Goal: Transaction & Acquisition: Purchase product/service

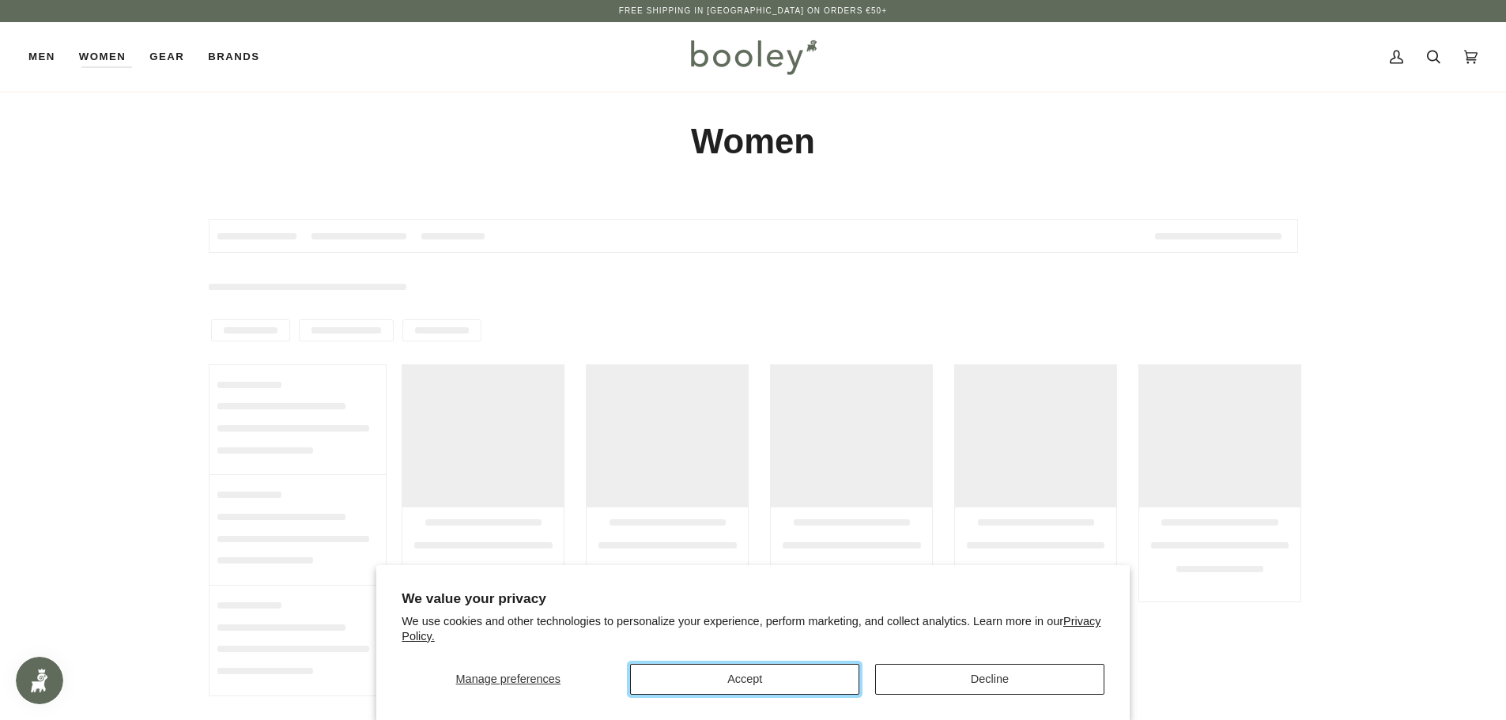
click at [715, 670] on button "Accept" at bounding box center [744, 679] width 229 height 31
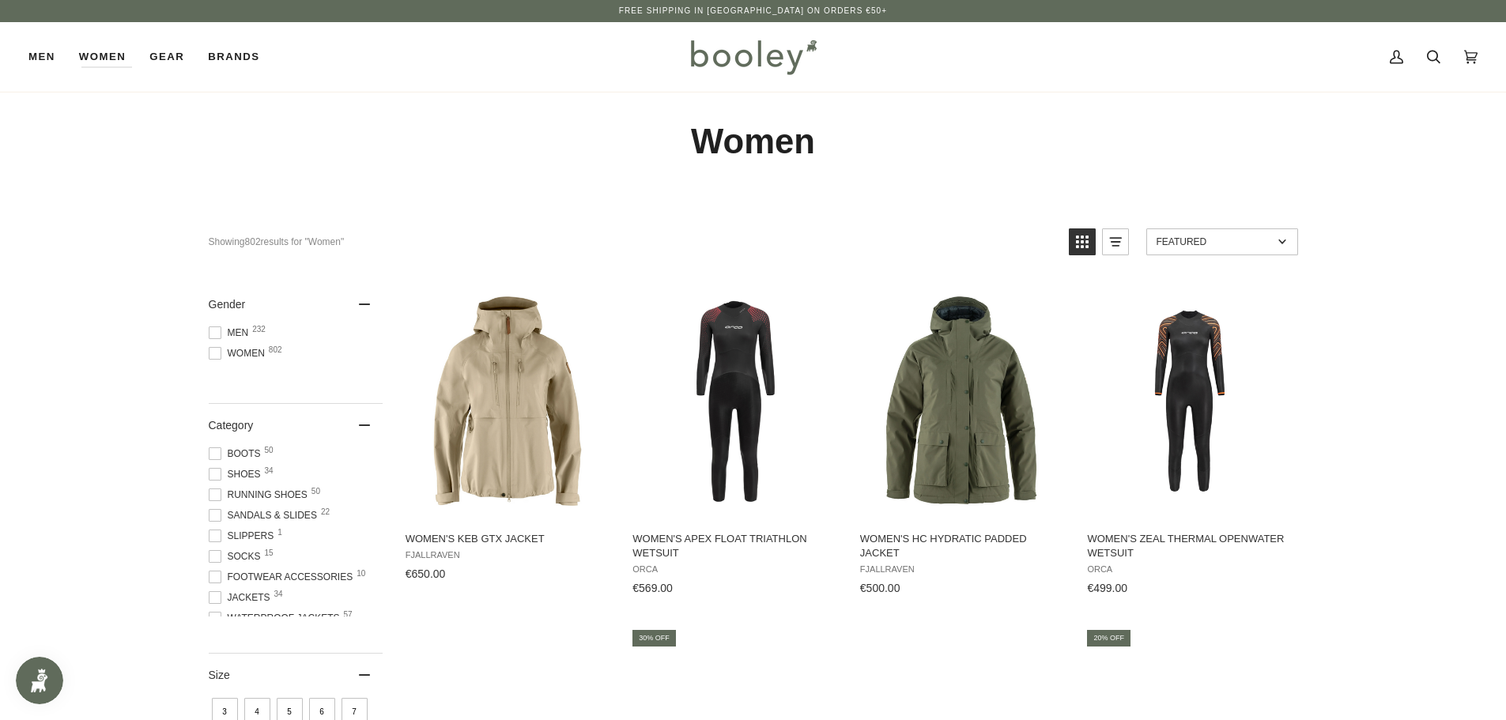
click at [211, 351] on span at bounding box center [215, 353] width 13 height 13
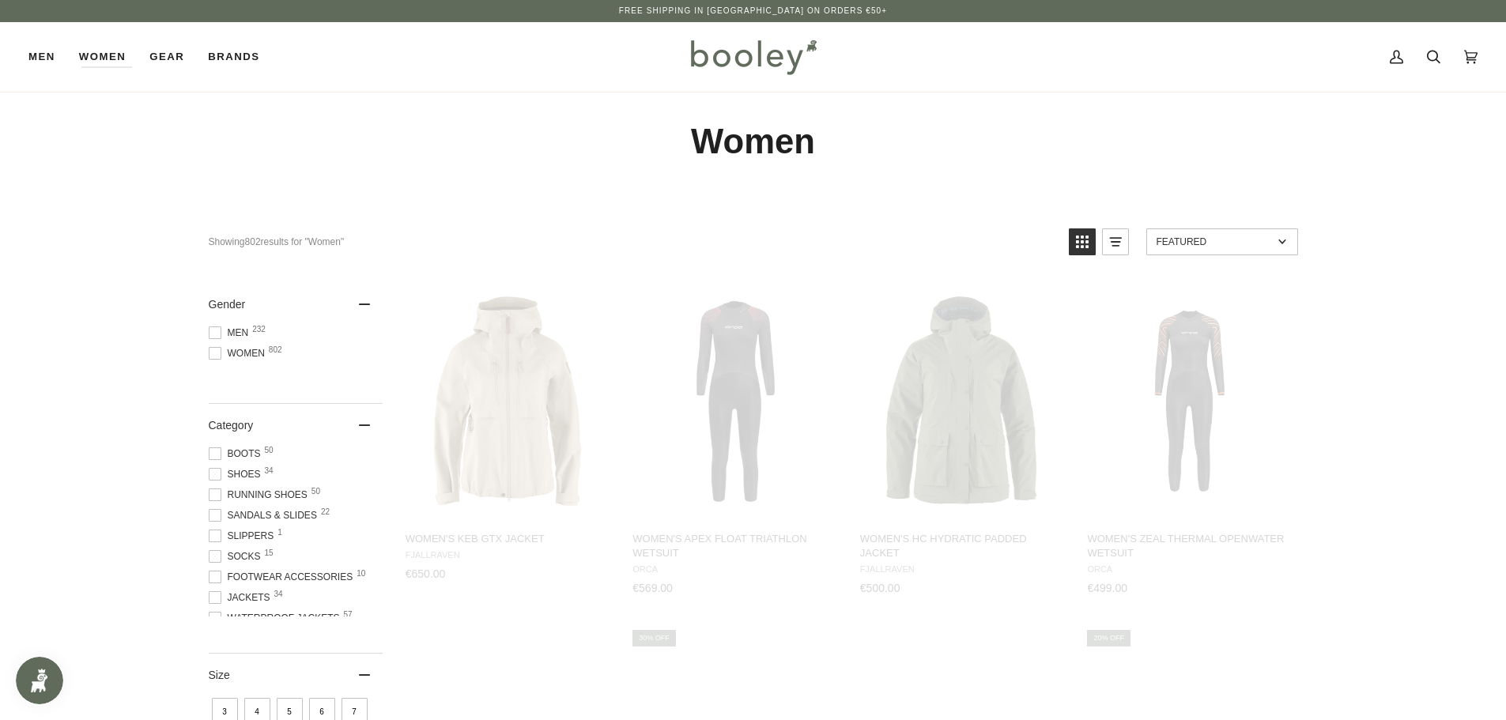
click at [211, 351] on span at bounding box center [215, 353] width 13 height 13
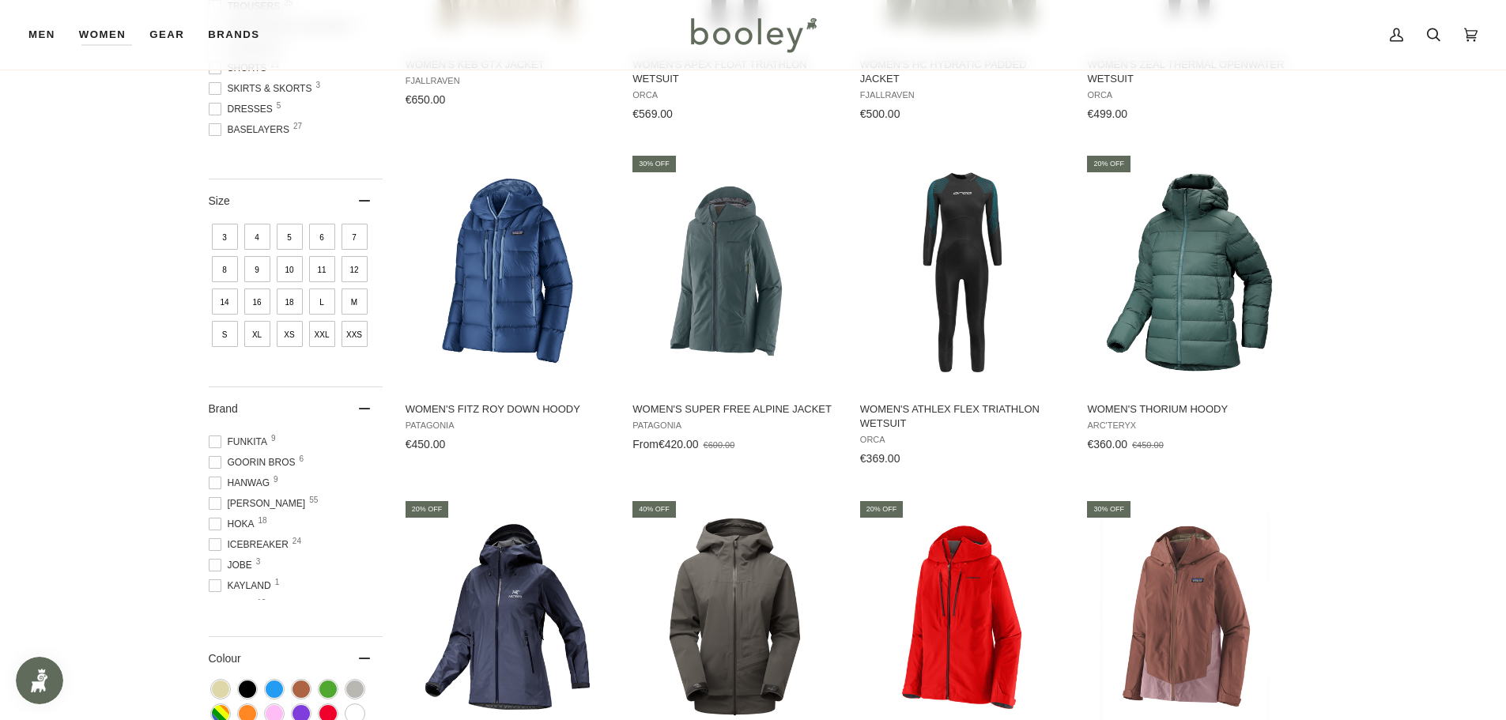
scroll to position [316, 0]
click at [240, 530] on span "[PERSON_NAME] 55" at bounding box center [260, 532] width 102 height 14
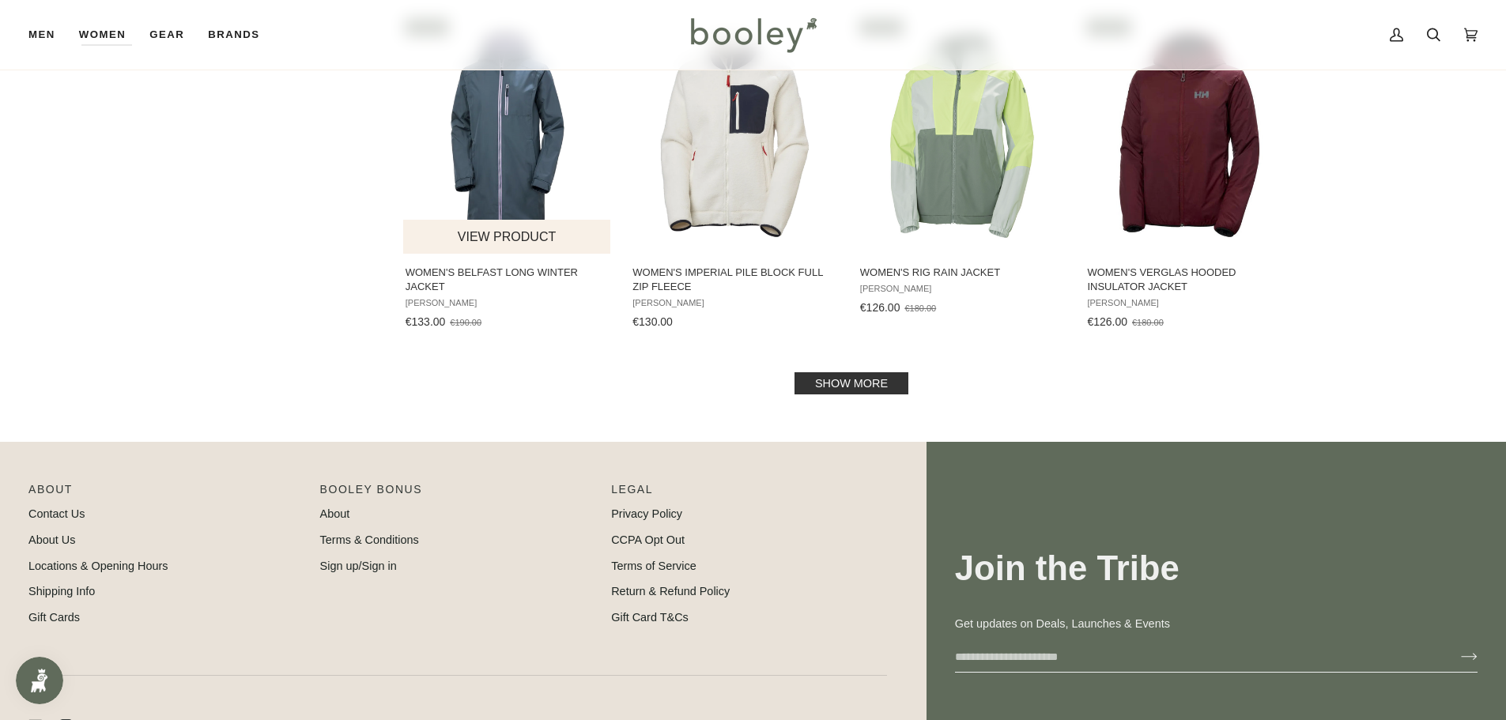
scroll to position [1740, 0]
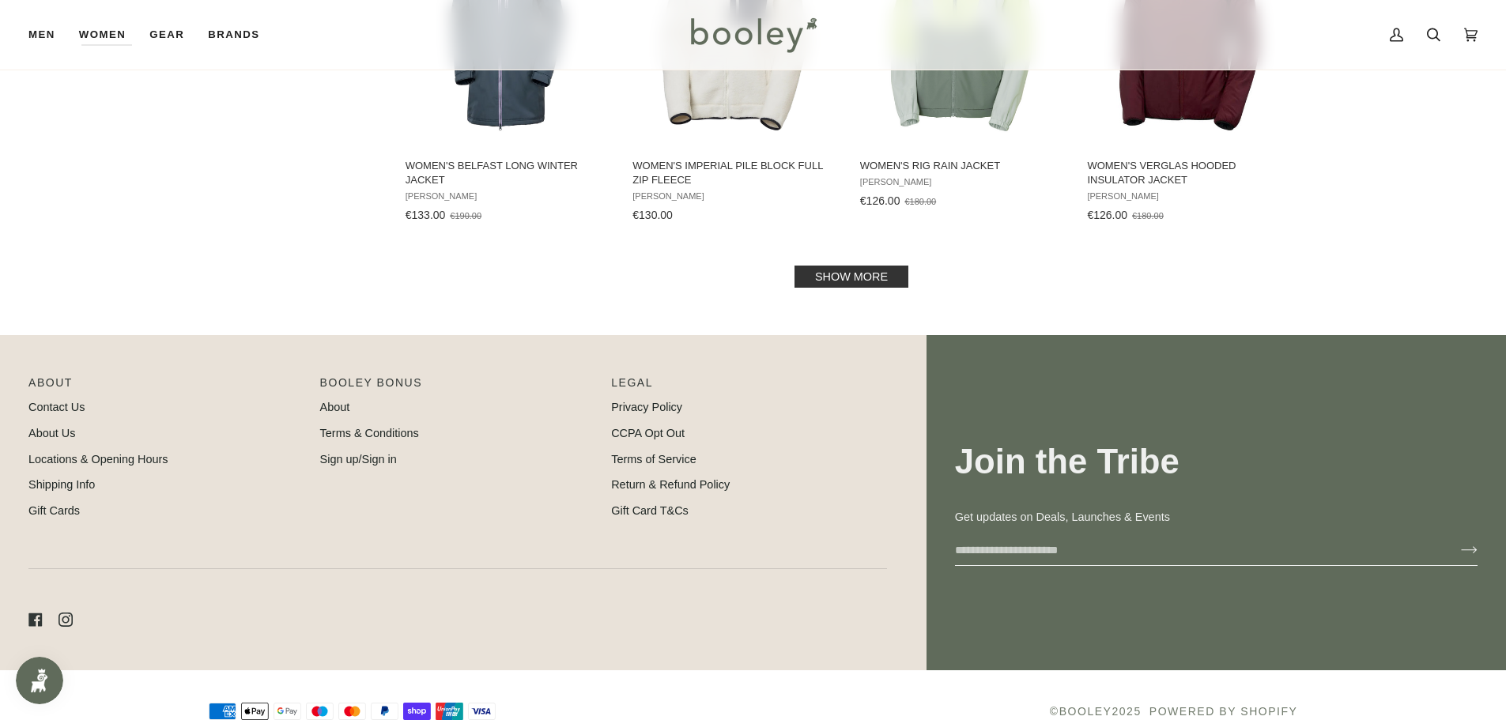
click at [840, 279] on link "Show more" at bounding box center [852, 277] width 114 height 22
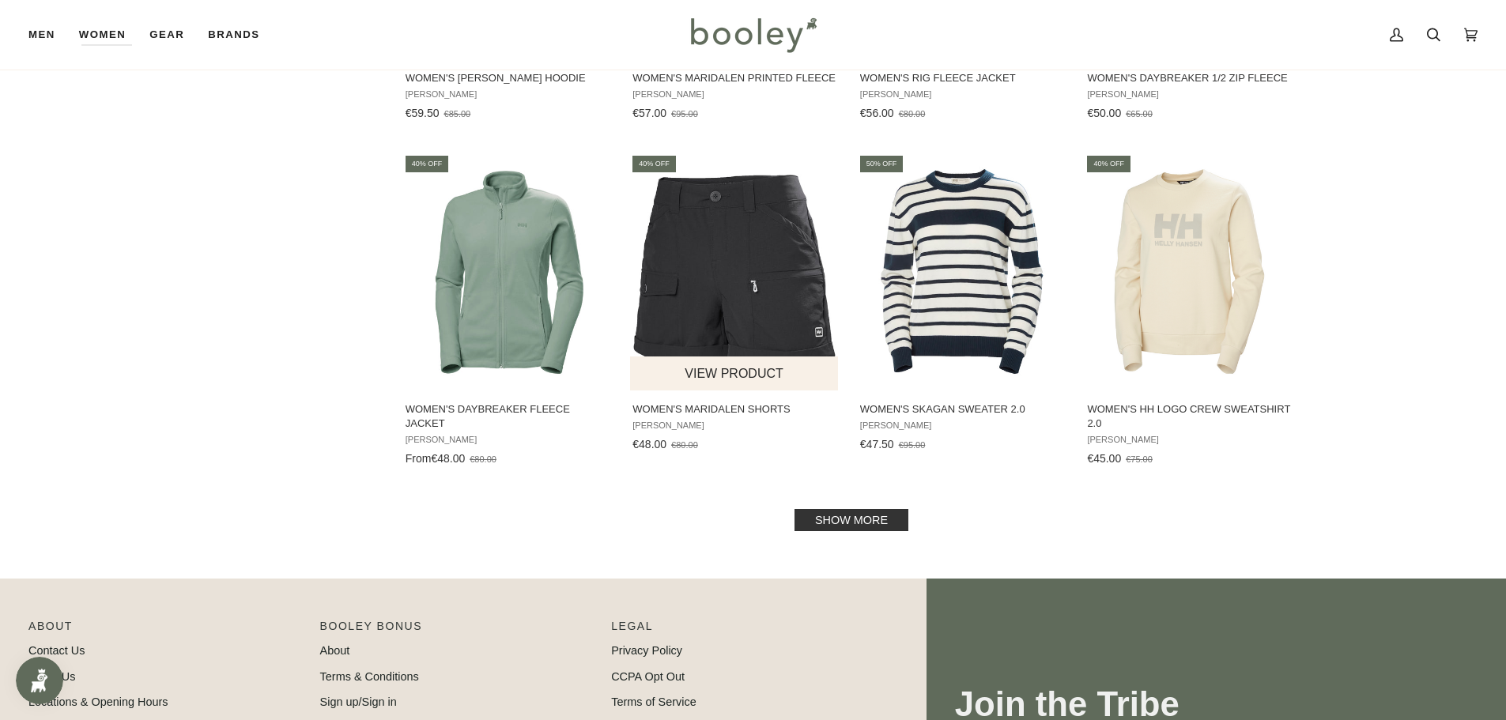
scroll to position [3400, 0]
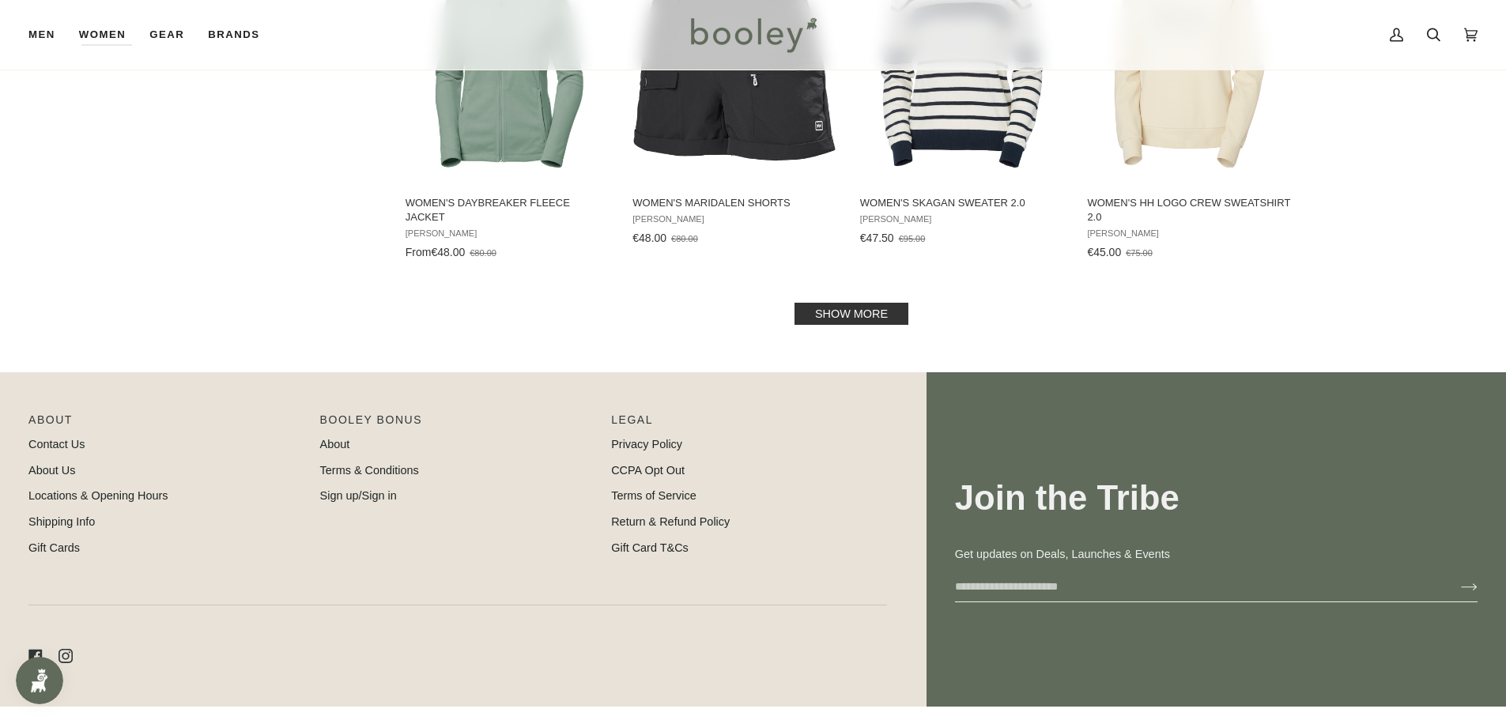
click at [836, 322] on link "Show more" at bounding box center [852, 314] width 114 height 22
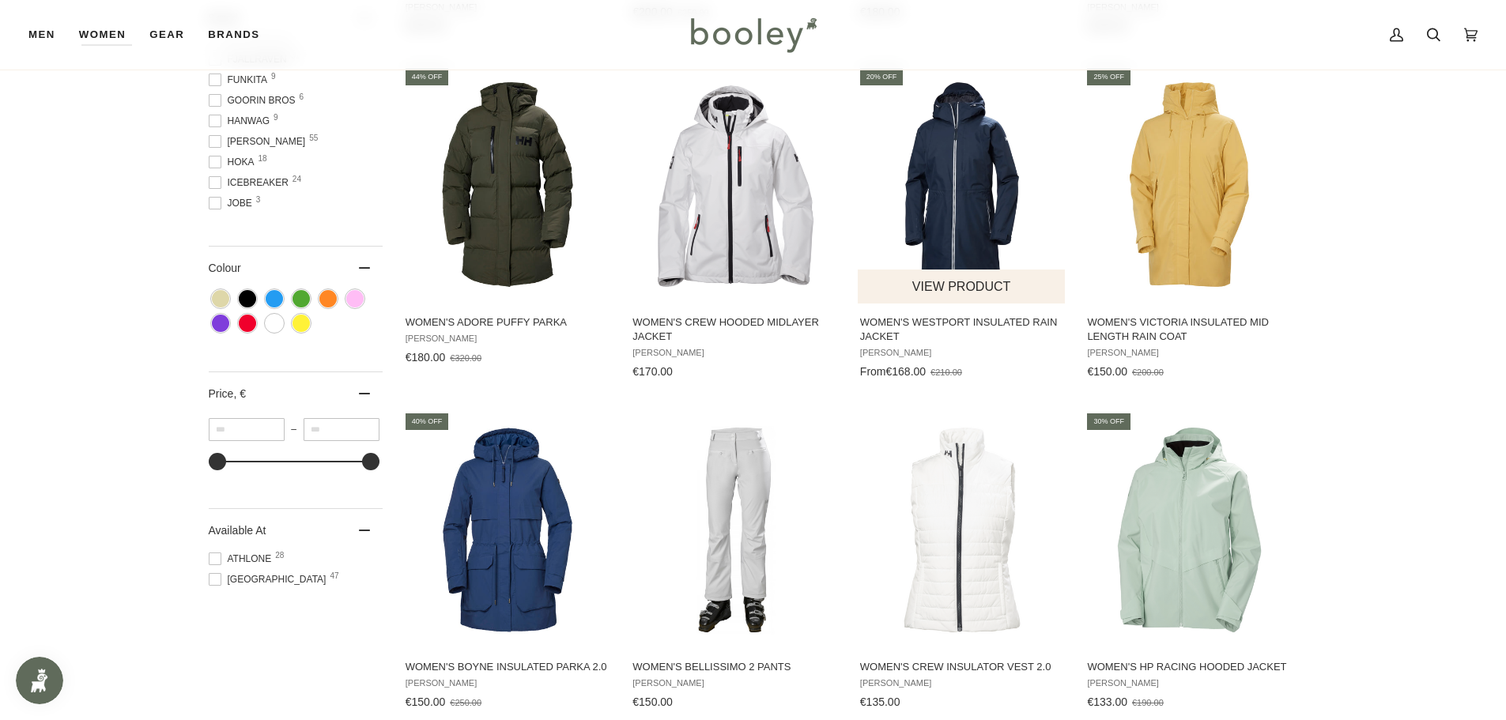
scroll to position [935, 0]
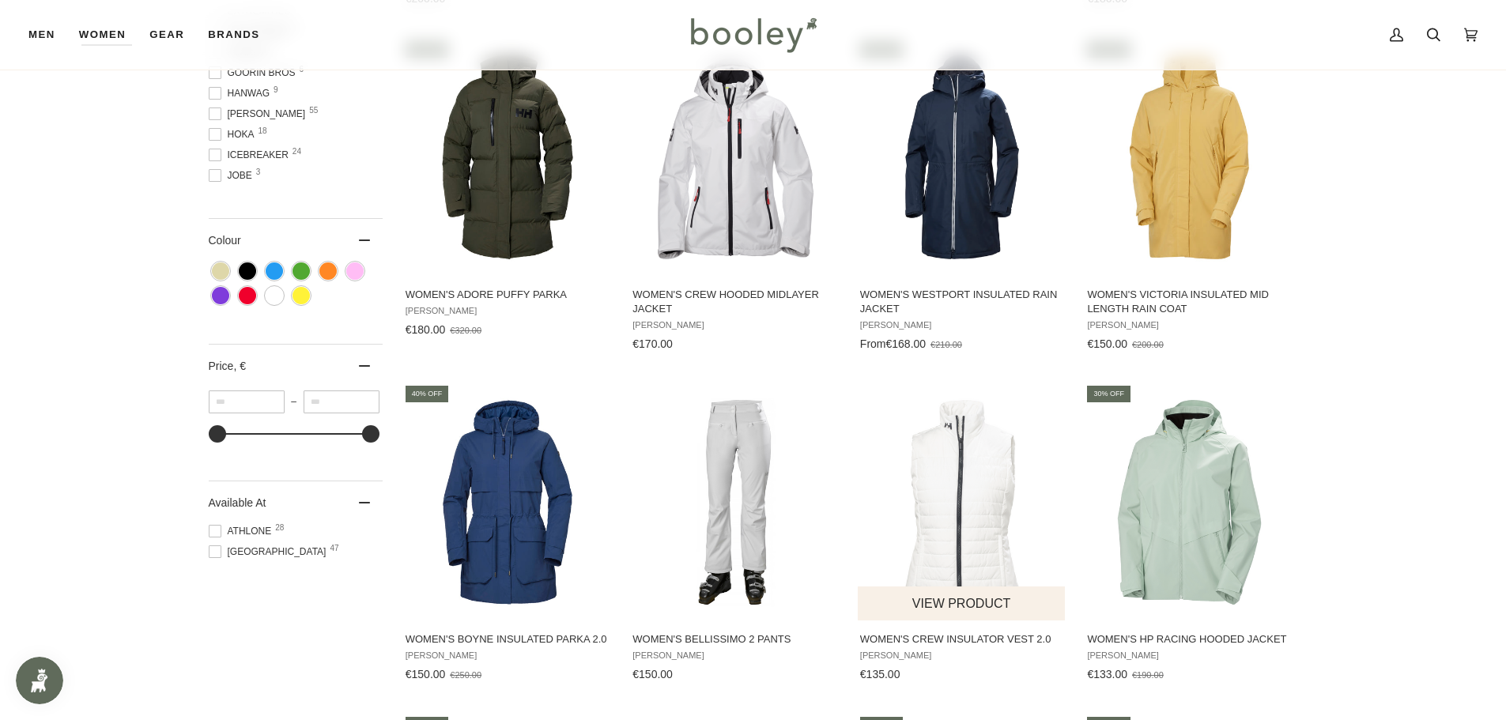
click at [963, 497] on img "Women's Crew Insulator Vest 2.0" at bounding box center [963, 503] width 210 height 210
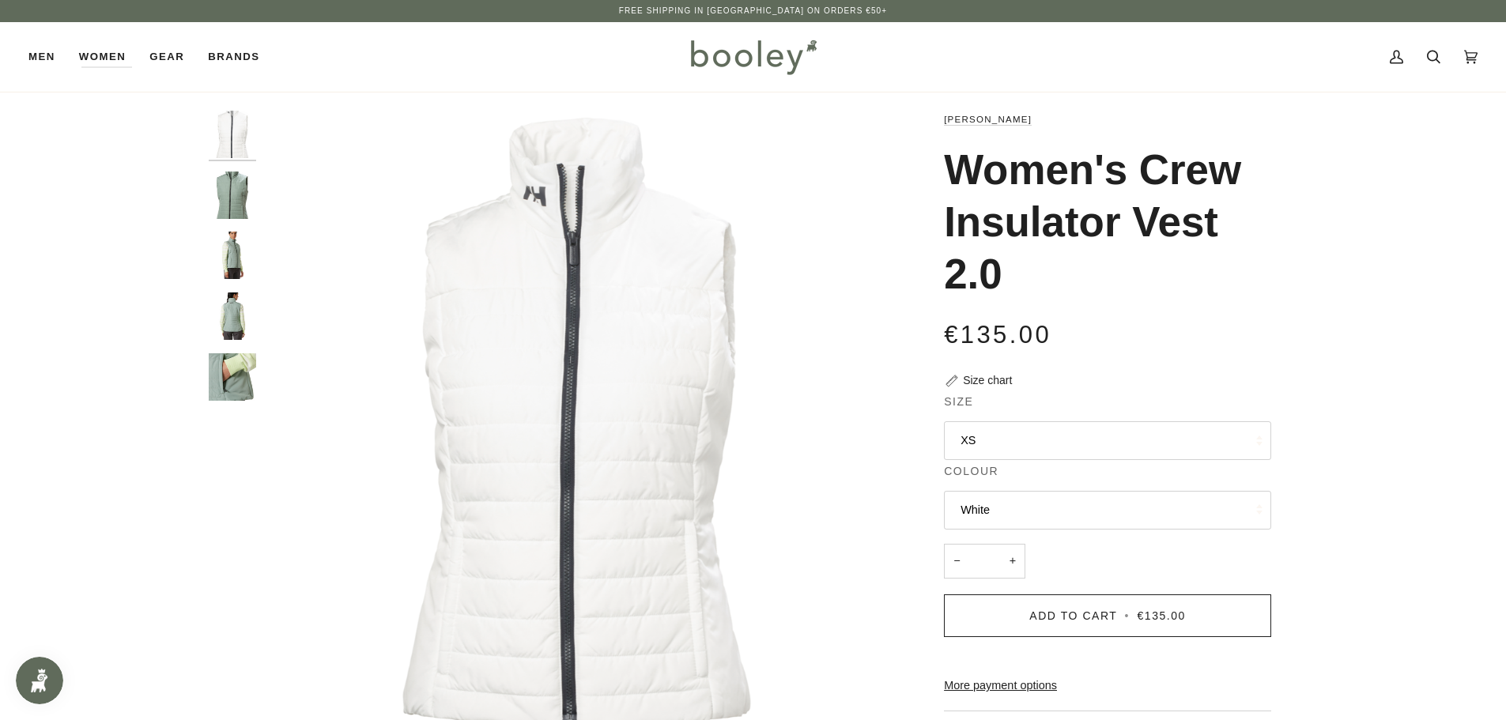
click at [995, 501] on button "White" at bounding box center [1107, 510] width 327 height 39
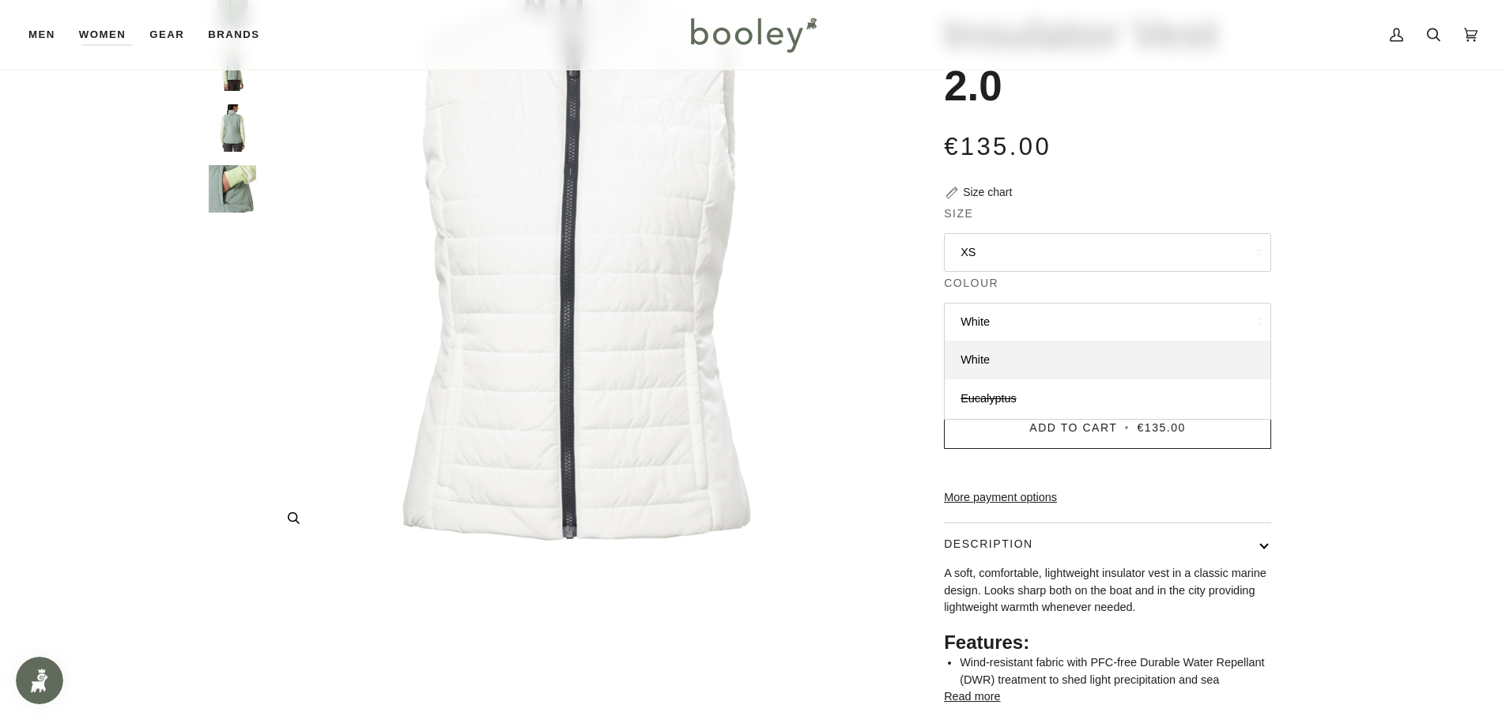
scroll to position [158, 0]
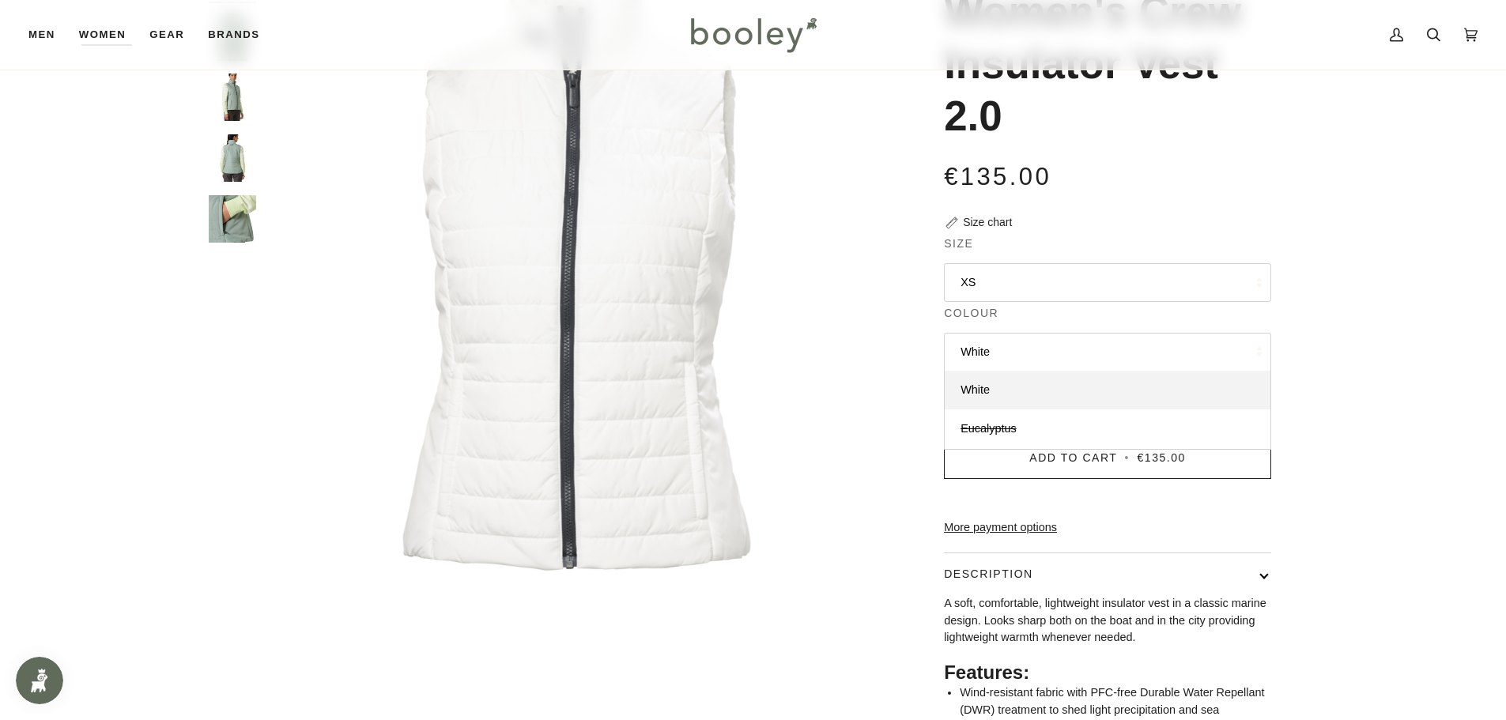
click at [233, 165] on img "Helly Hansen Women's Crew Insulator Vest 2.0 Eucalyptus - Booley Galway" at bounding box center [232, 157] width 47 height 47
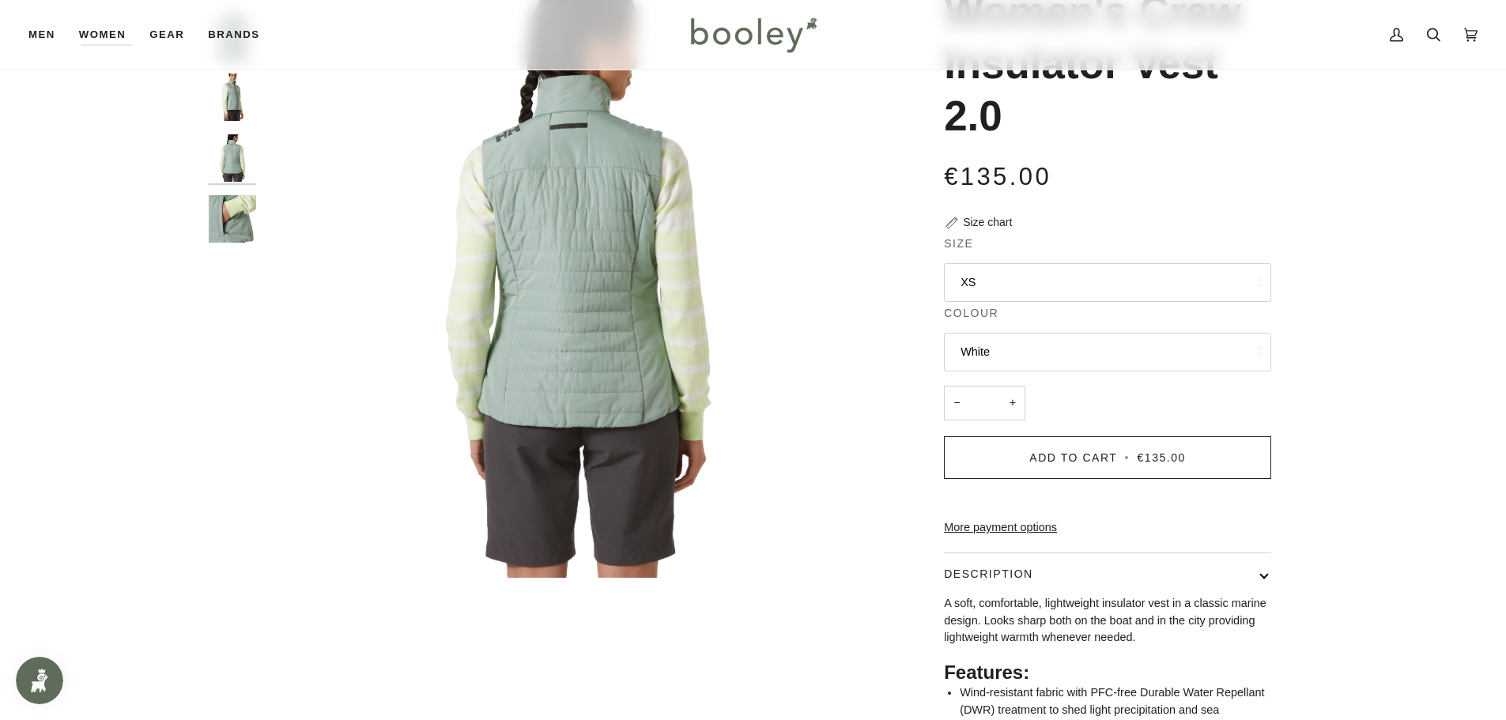
click at [214, 202] on img "Helly Hansen Women's Crew Insulator Vest 2.0 Eucalyptus - Booley Galway" at bounding box center [232, 218] width 47 height 47
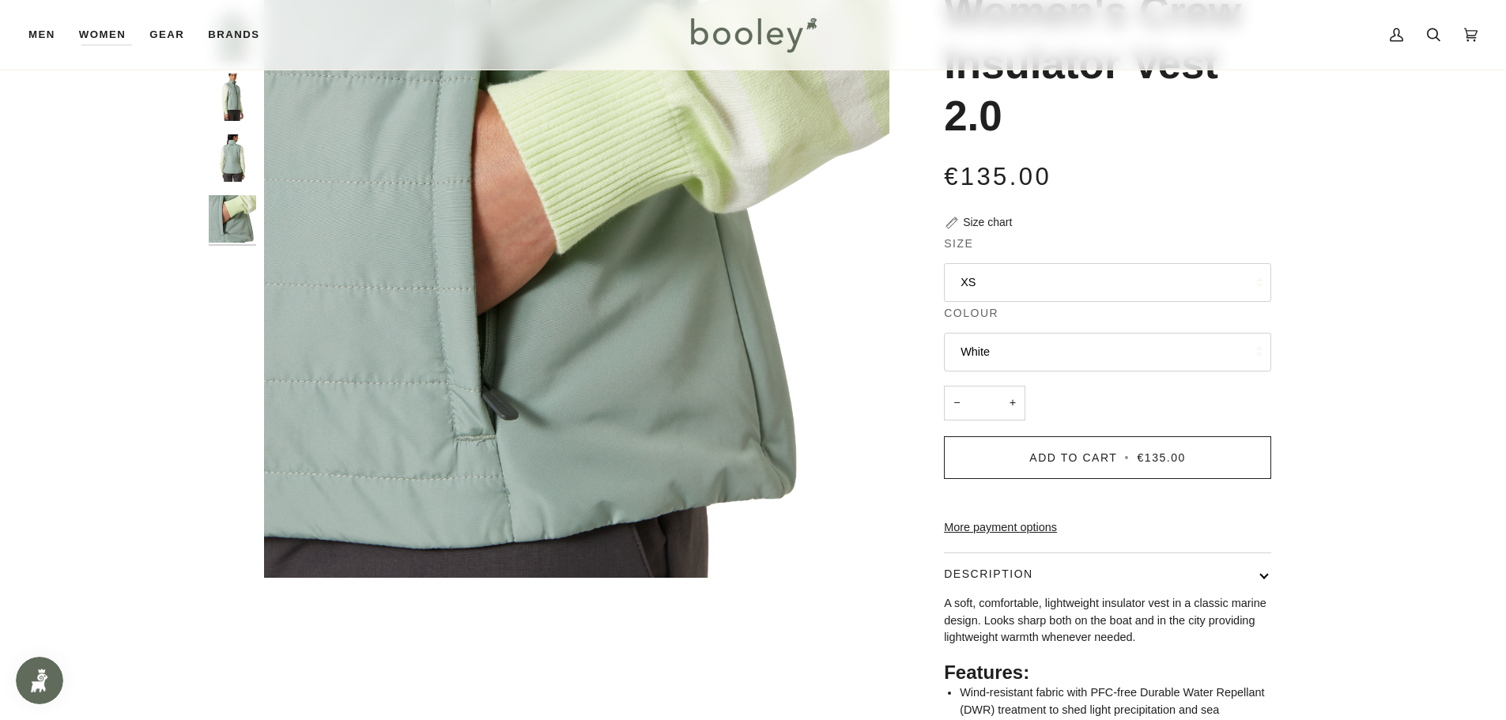
click at [233, 108] on img "Helly Hansen Women's Crew Insulator Vest 2.0 Eucalyptus - Booley Galway" at bounding box center [232, 97] width 47 height 47
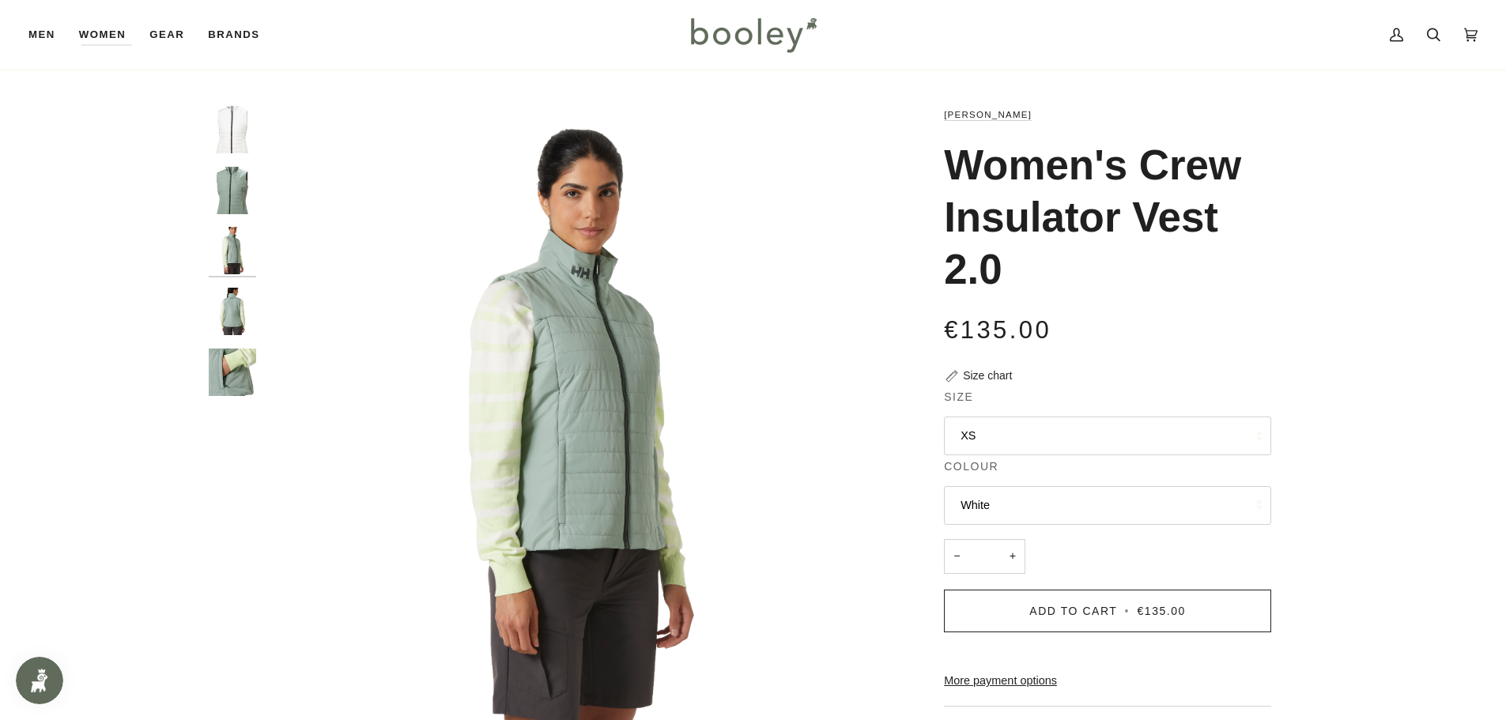
scroll to position [0, 0]
